Goal: Book appointment/travel/reservation

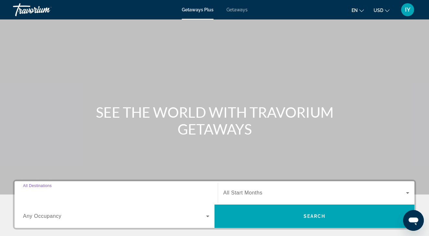
click at [88, 190] on input "Destination All Destinations" at bounding box center [116, 193] width 186 height 8
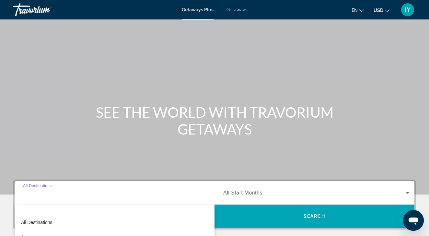
scroll to position [138, 0]
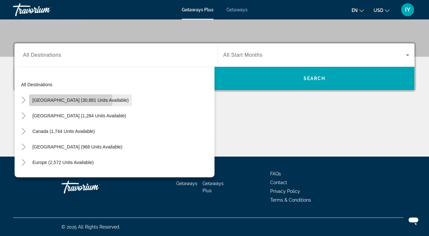
click at [55, 102] on span "[GEOGRAPHIC_DATA] (30,881 units available)" at bounding box center [80, 100] width 96 height 5
type input "**********"
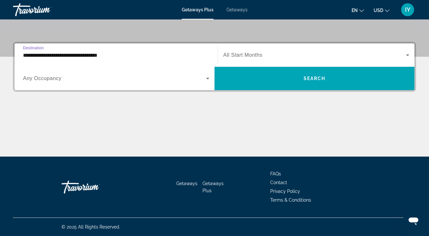
click at [60, 78] on span "Any Occupancy" at bounding box center [42, 79] width 39 height 6
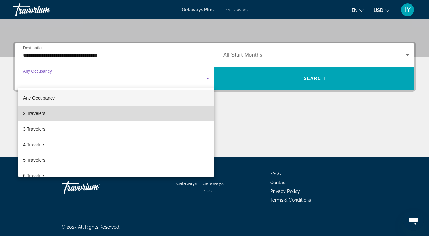
click at [66, 114] on mat-option "2 Travelers" at bounding box center [116, 114] width 197 height 16
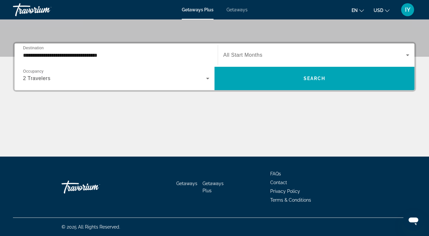
click at [244, 54] on span "All Start Months" at bounding box center [242, 55] width 39 height 6
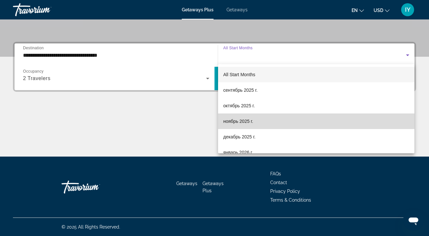
click at [246, 121] on span "ноябрь 2025 г." at bounding box center [238, 121] width 30 height 8
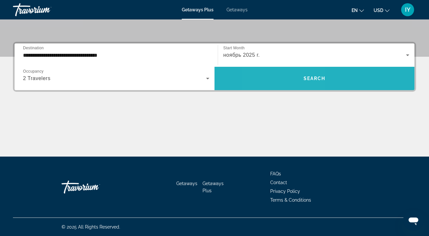
click at [288, 79] on span "Search widget" at bounding box center [315, 79] width 200 height 16
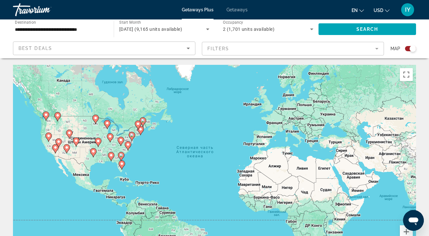
click at [232, 50] on mat-form-field "Filters" at bounding box center [293, 49] width 183 height 14
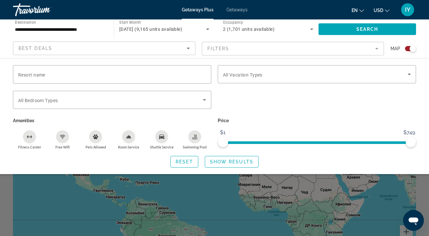
click at [348, 207] on div "Search widget" at bounding box center [214, 166] width 429 height 139
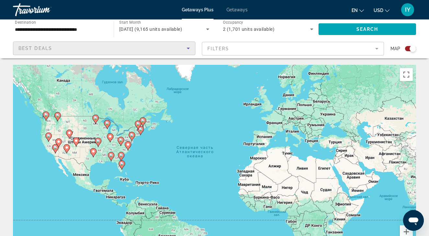
click at [95, 46] on div "Best Deals" at bounding box center [102, 48] width 168 height 8
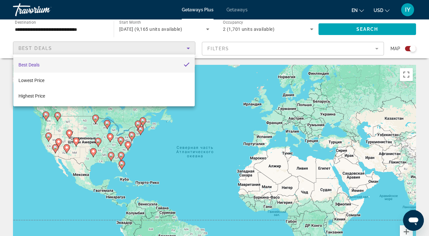
click at [240, 57] on div at bounding box center [214, 118] width 429 height 236
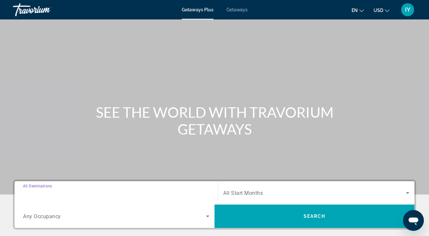
click at [101, 191] on input "Destination All Destinations" at bounding box center [116, 193] width 186 height 8
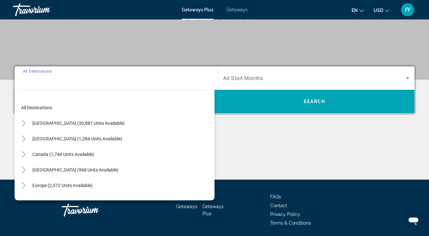
scroll to position [138, 0]
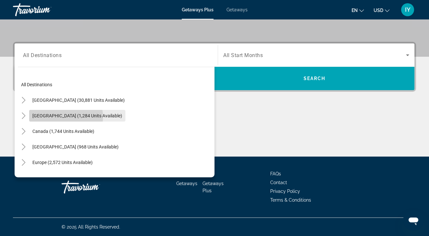
click at [66, 117] on span "[GEOGRAPHIC_DATA] (1,284 units available)" at bounding box center [77, 115] width 90 height 5
type input "**********"
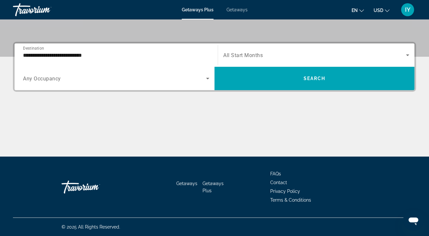
click at [54, 79] on span "Any Occupancy" at bounding box center [42, 79] width 38 height 6
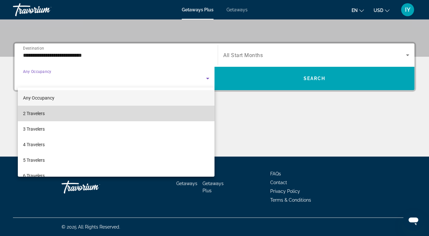
click at [56, 111] on mat-option "2 Travelers" at bounding box center [116, 114] width 197 height 16
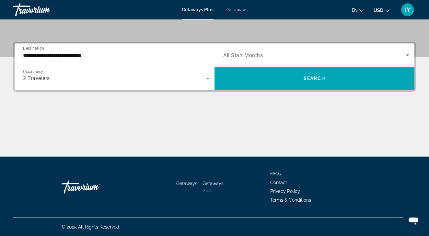
click at [259, 54] on span "All Start Months" at bounding box center [243, 55] width 40 height 6
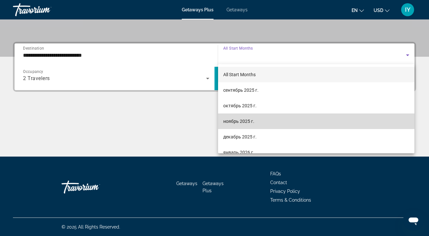
click at [244, 119] on span "ноябрь 2025 г." at bounding box center [238, 121] width 31 height 8
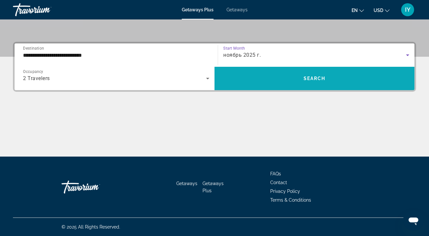
click at [277, 80] on span "Search widget" at bounding box center [315, 79] width 200 height 16
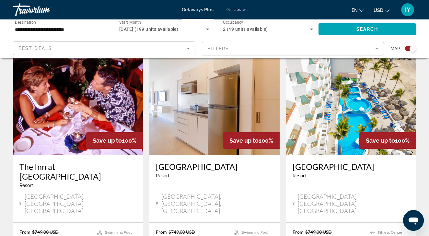
scroll to position [229, 0]
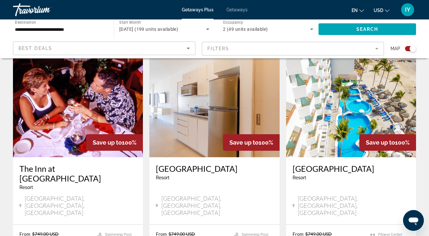
click at [339, 121] on img "Main content" at bounding box center [351, 106] width 130 height 104
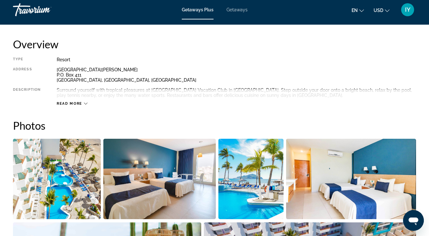
scroll to position [323, 0]
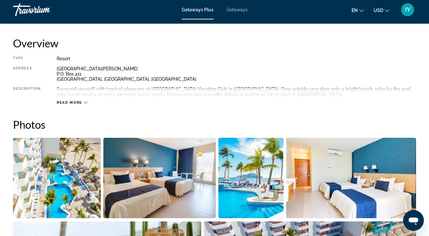
click at [81, 101] on span "Read more" at bounding box center [70, 103] width 26 height 4
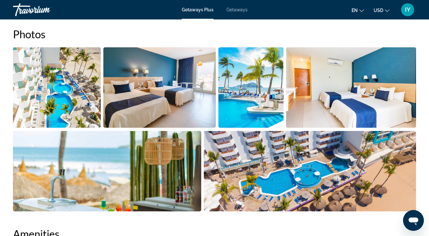
scroll to position [414, 0]
click at [43, 88] on img "Open full-screen image slider" at bounding box center [57, 87] width 88 height 80
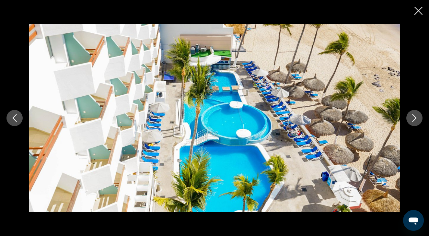
click at [412, 118] on icon "Next image" at bounding box center [415, 118] width 8 height 8
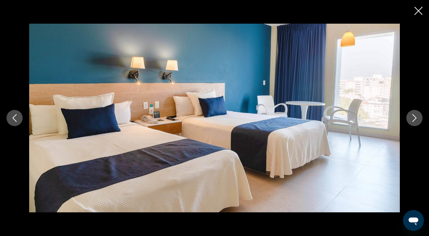
click at [412, 118] on icon "Next image" at bounding box center [415, 118] width 8 height 8
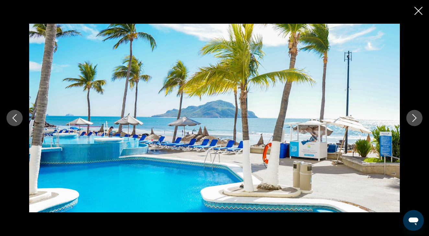
click at [412, 118] on icon "Next image" at bounding box center [415, 118] width 8 height 8
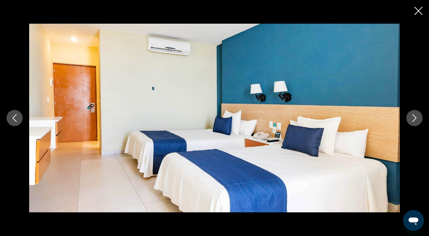
click at [412, 118] on icon "Next image" at bounding box center [415, 118] width 8 height 8
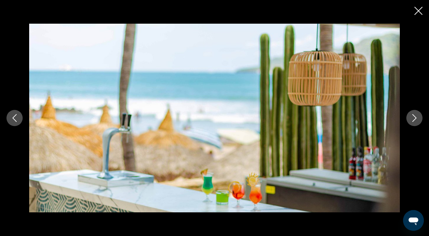
click at [412, 118] on icon "Next image" at bounding box center [415, 118] width 8 height 8
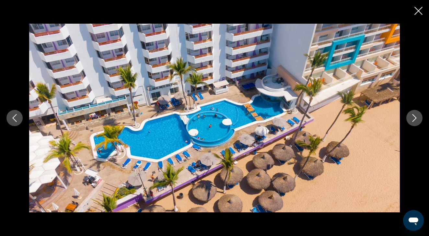
click at [412, 118] on icon "Next image" at bounding box center [415, 118] width 8 height 8
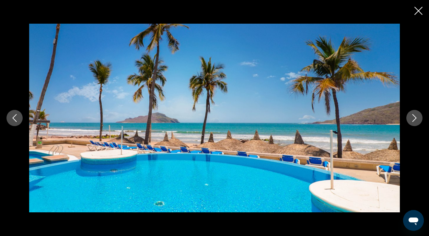
click at [412, 118] on icon "Next image" at bounding box center [415, 118] width 8 height 8
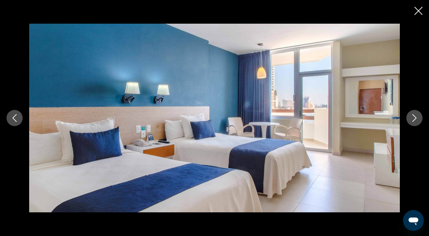
click at [412, 118] on icon "Next image" at bounding box center [415, 118] width 8 height 8
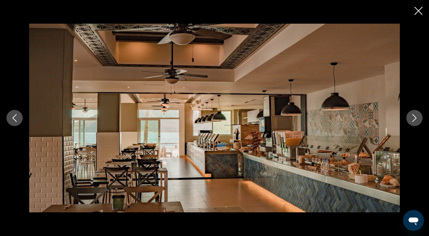
click at [415, 121] on icon "Next image" at bounding box center [415, 118] width 8 height 8
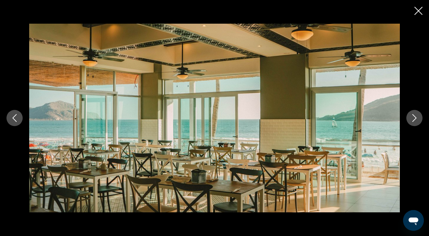
click at [415, 121] on icon "Next image" at bounding box center [415, 118] width 8 height 8
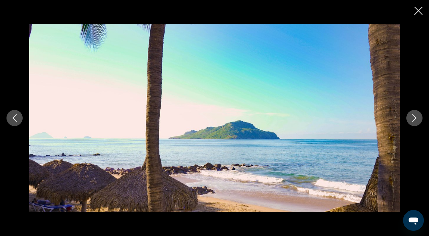
click at [415, 121] on icon "Next image" at bounding box center [415, 118] width 8 height 8
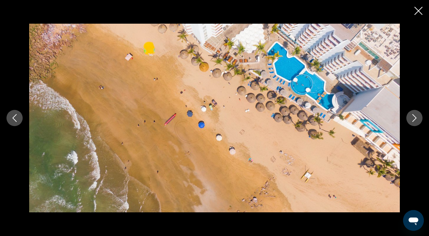
click at [415, 121] on icon "Next image" at bounding box center [415, 118] width 8 height 8
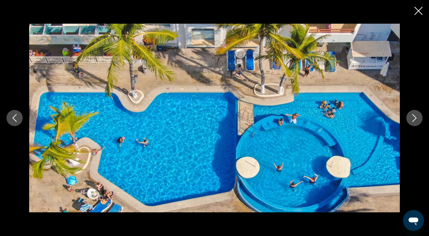
click at [415, 121] on icon "Next image" at bounding box center [415, 118] width 8 height 8
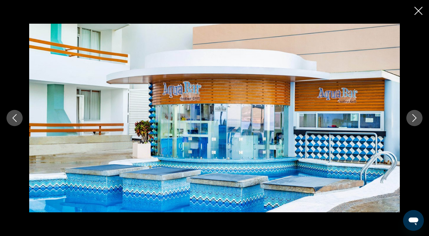
click at [413, 118] on icon "Next image" at bounding box center [415, 118] width 8 height 8
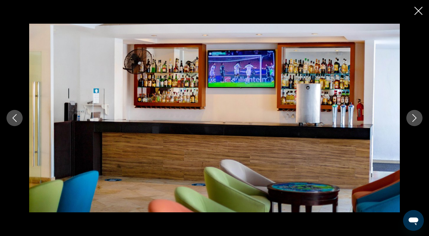
click at [413, 118] on icon "Next image" at bounding box center [415, 118] width 8 height 8
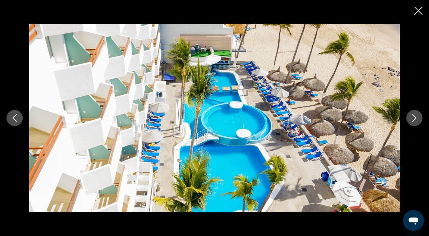
click at [413, 118] on icon "Next image" at bounding box center [415, 118] width 8 height 8
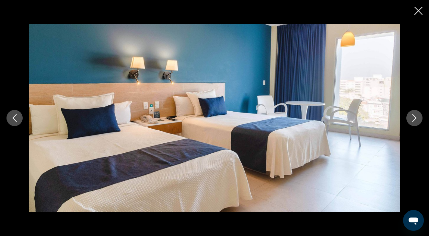
click at [419, 13] on icon "Close slideshow" at bounding box center [419, 11] width 8 height 8
